Goal: Find specific page/section: Find specific page/section

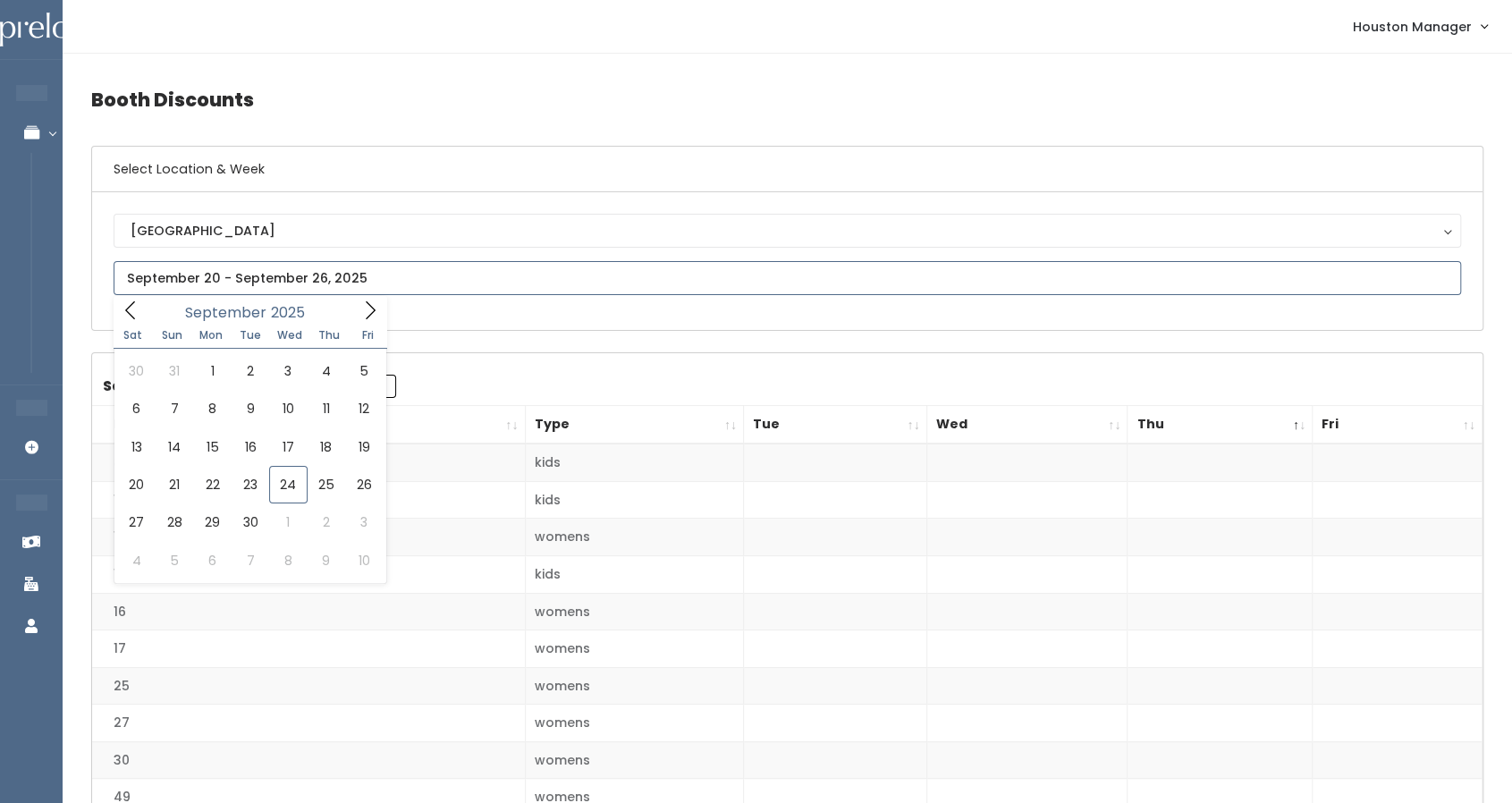
click at [312, 271] on input "text" at bounding box center [787, 278] width 1348 height 34
type input "September 27 to October 3"
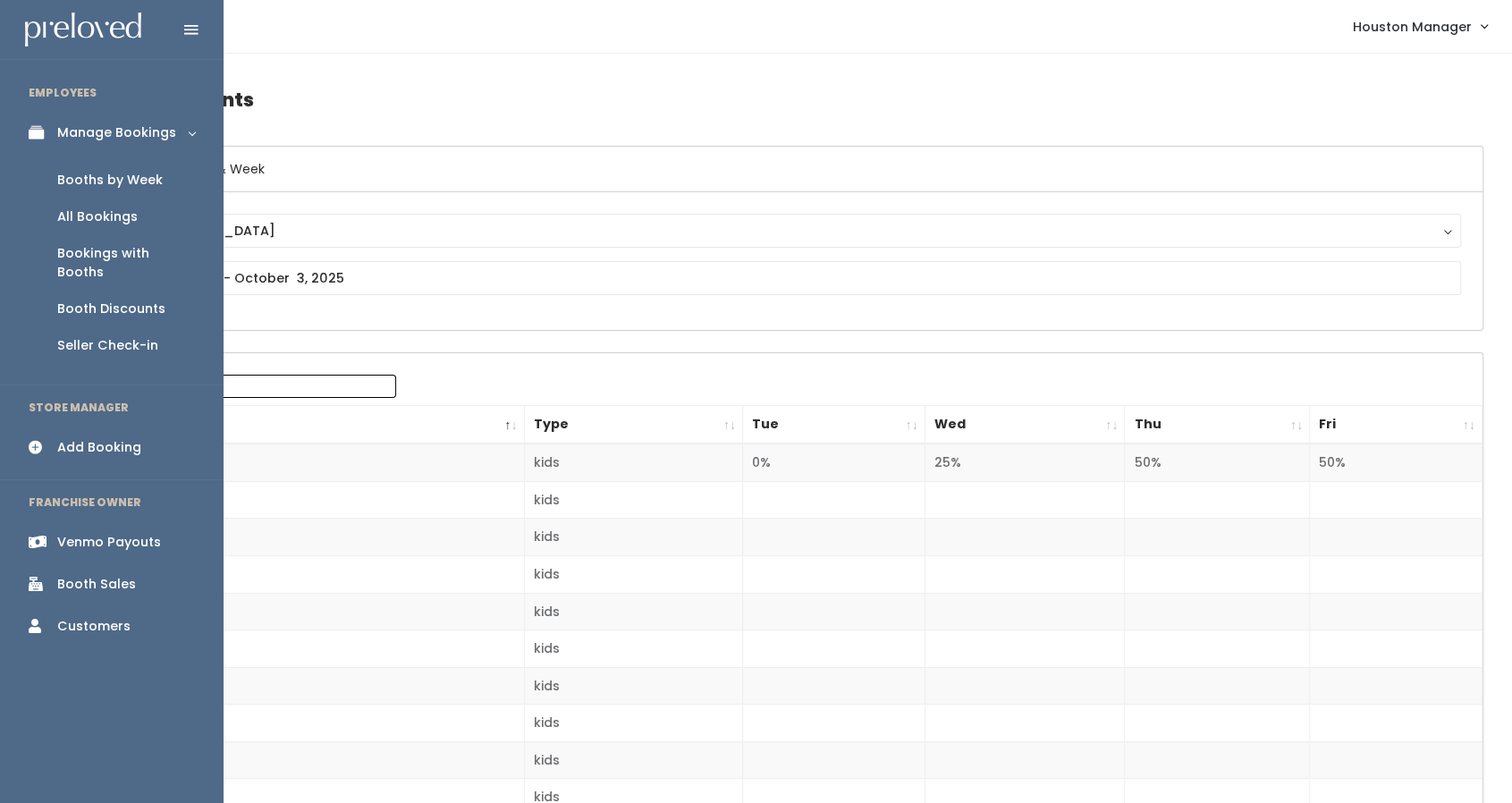
click at [87, 134] on div "Manage Bookings" at bounding box center [116, 133] width 119 height 18
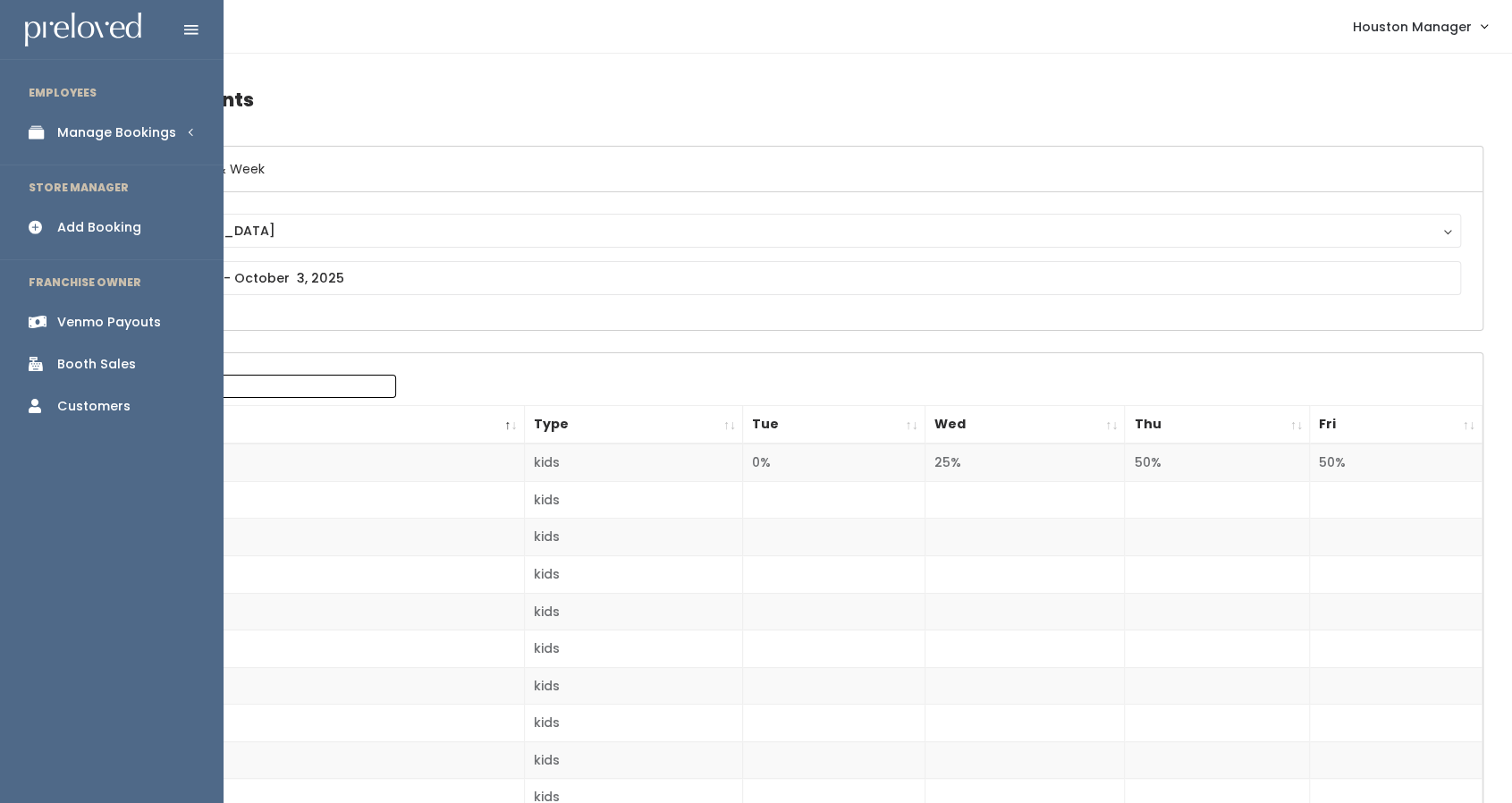
click at [84, 126] on div "Manage Bookings" at bounding box center [116, 133] width 119 height 18
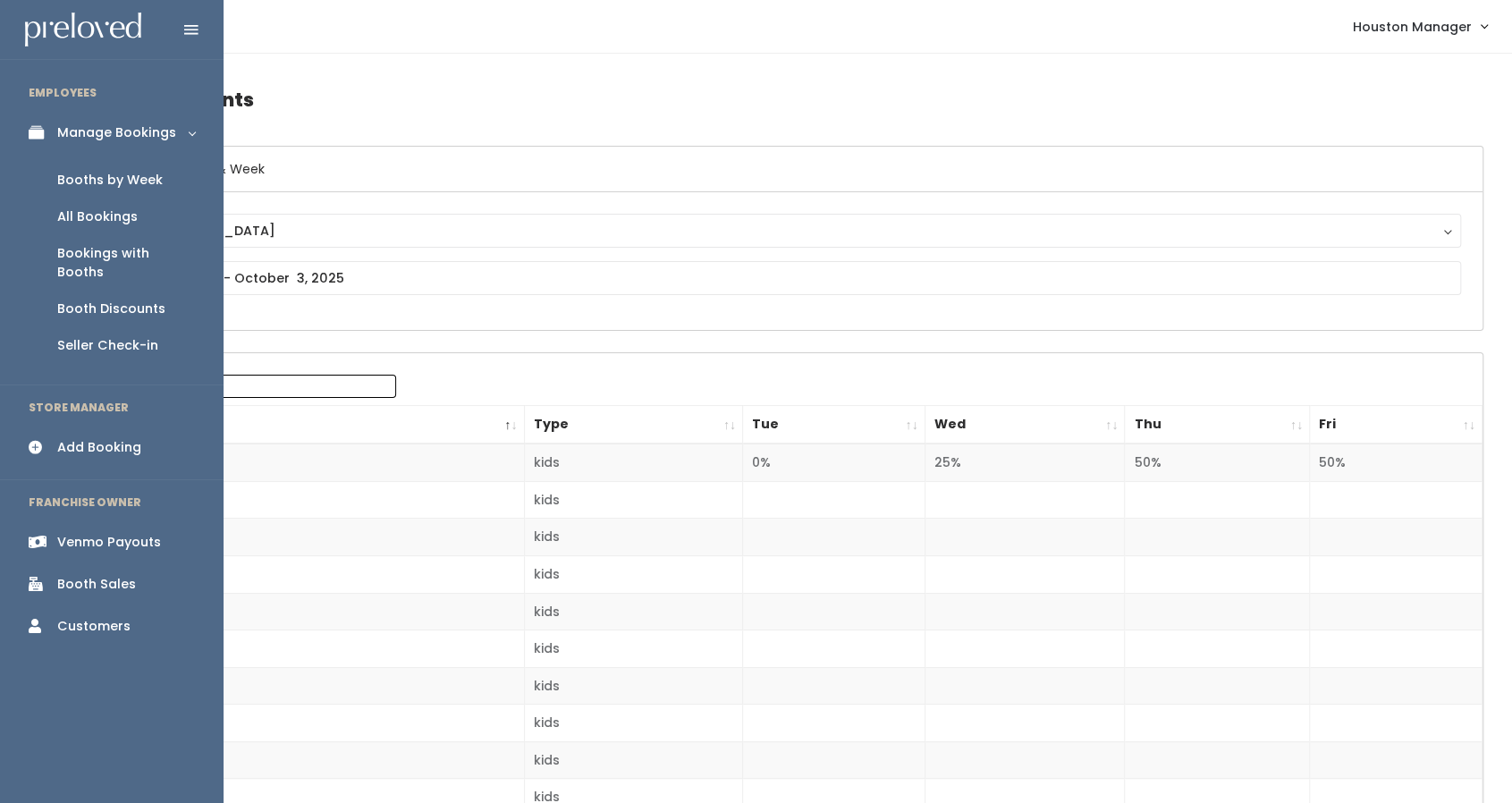
click at [89, 184] on div "Booths by Week" at bounding box center [110, 180] width 105 height 18
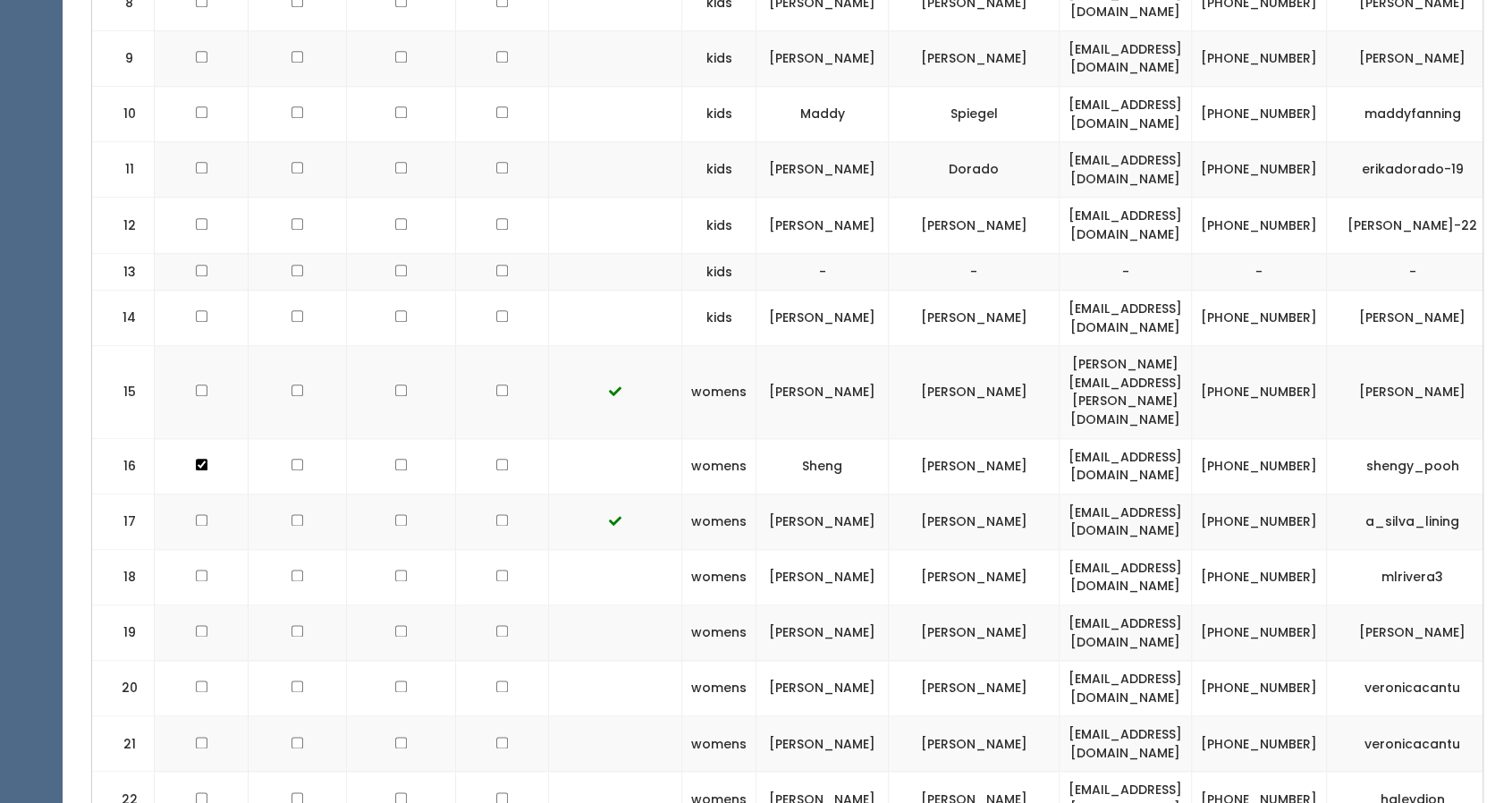
scroll to position [1186, 0]
